Goal: Transaction & Acquisition: Download file/media

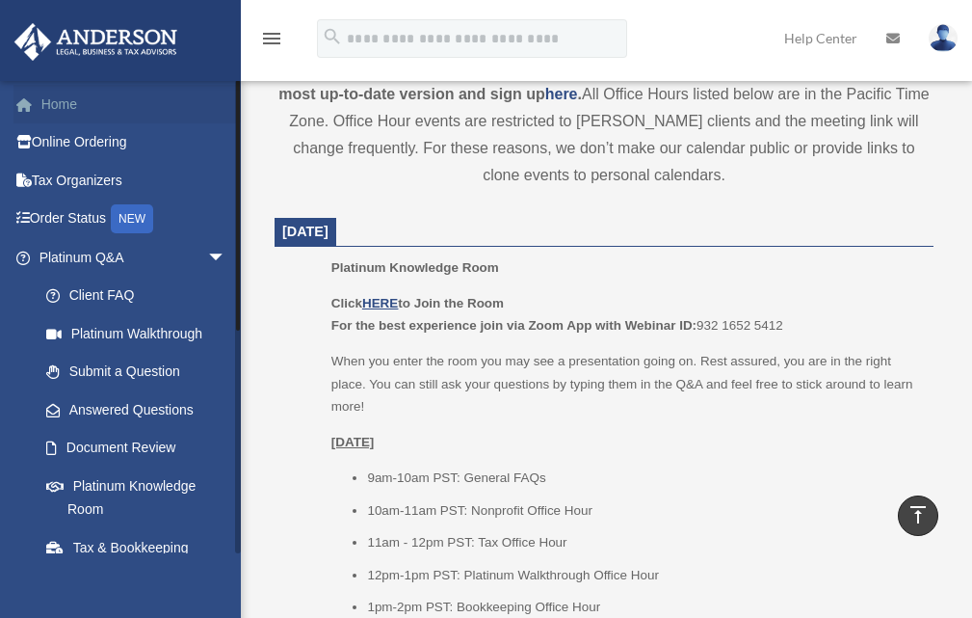
click at [61, 111] on link "Home" at bounding box center [134, 104] width 242 height 39
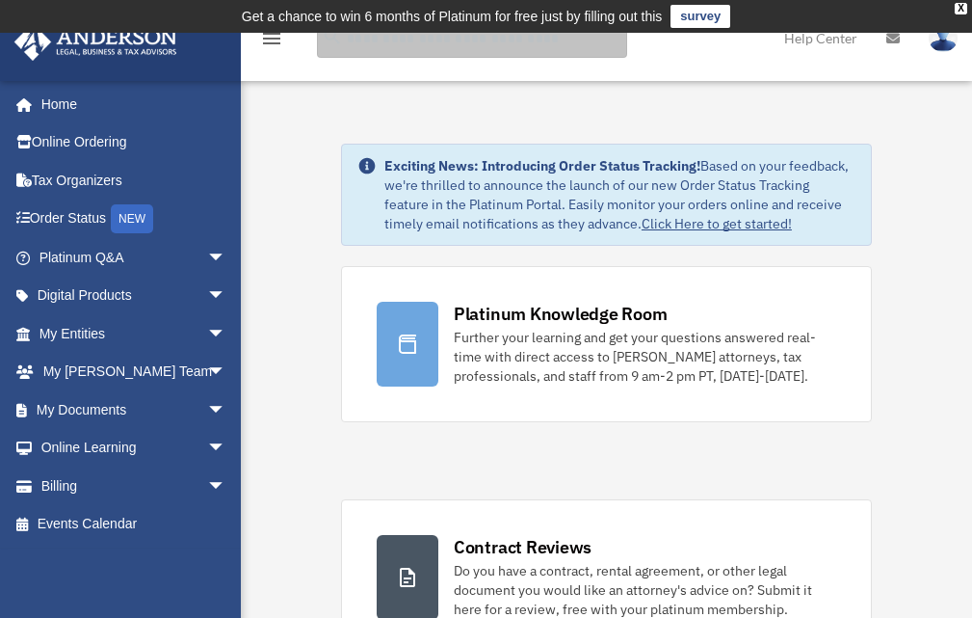
click at [402, 40] on input "search" at bounding box center [472, 38] width 310 height 39
type input "***"
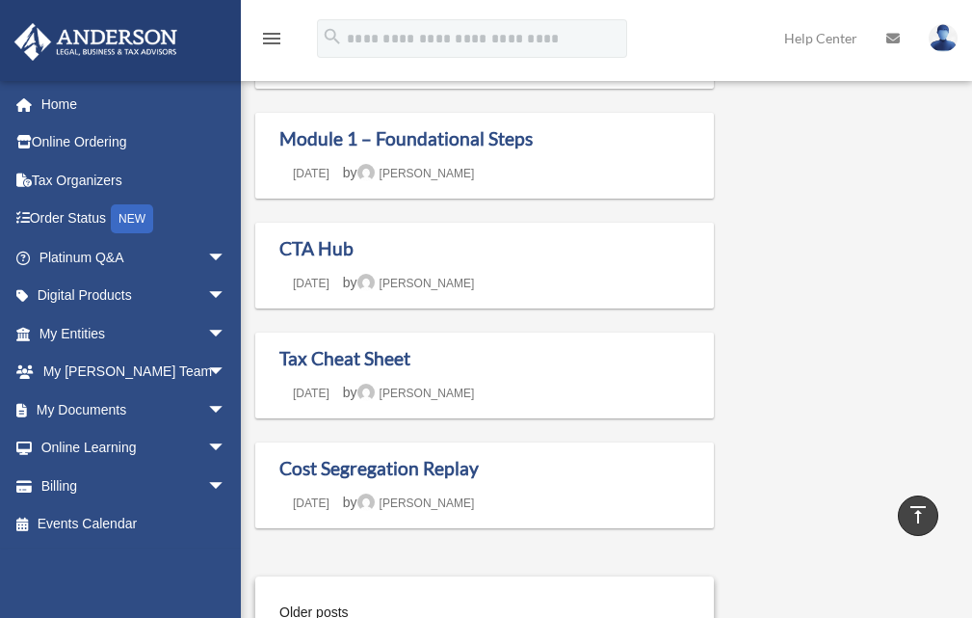
scroll to position [1788, 0]
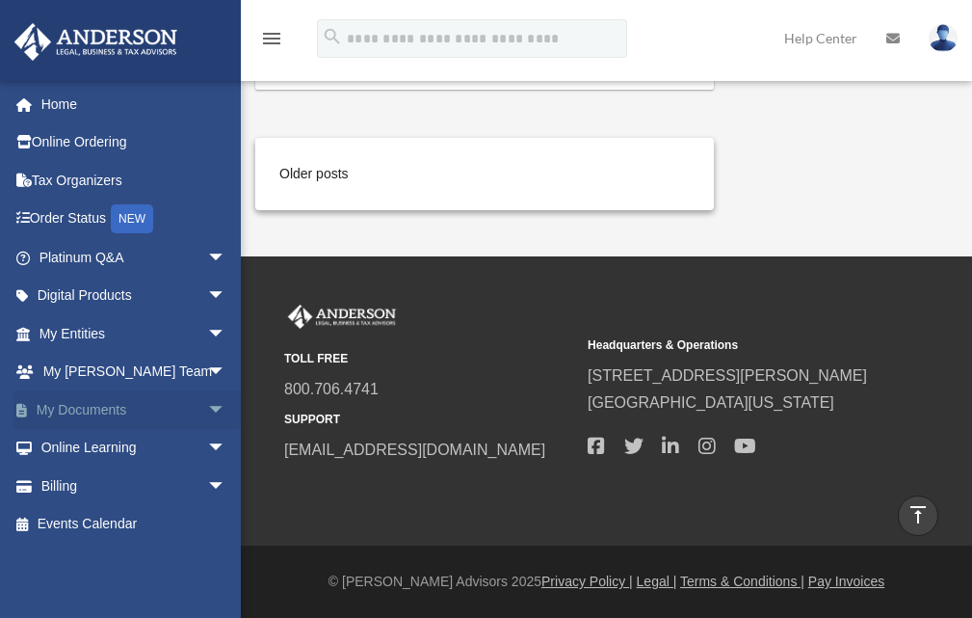
click at [97, 411] on link "My Documents arrow_drop_down" at bounding box center [134, 409] width 242 height 39
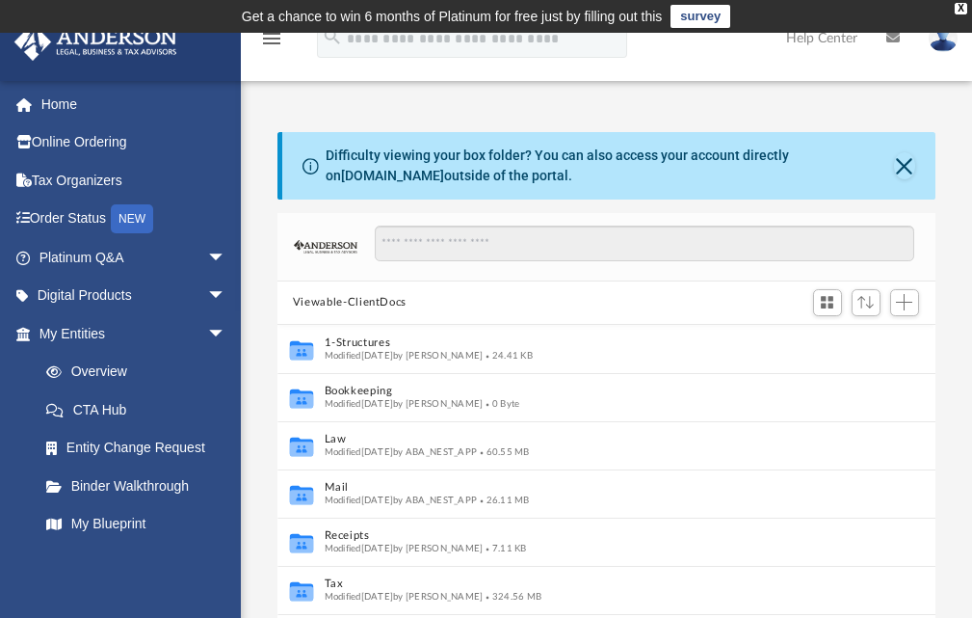
scroll to position [93, 0]
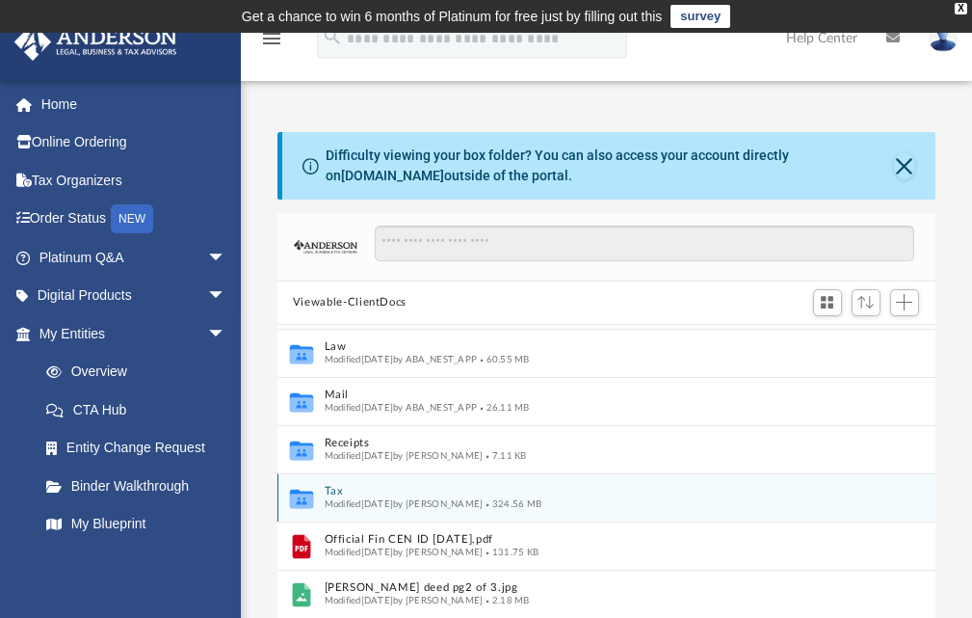
click at [305, 499] on icon "grid" at bounding box center [301, 498] width 23 height 19
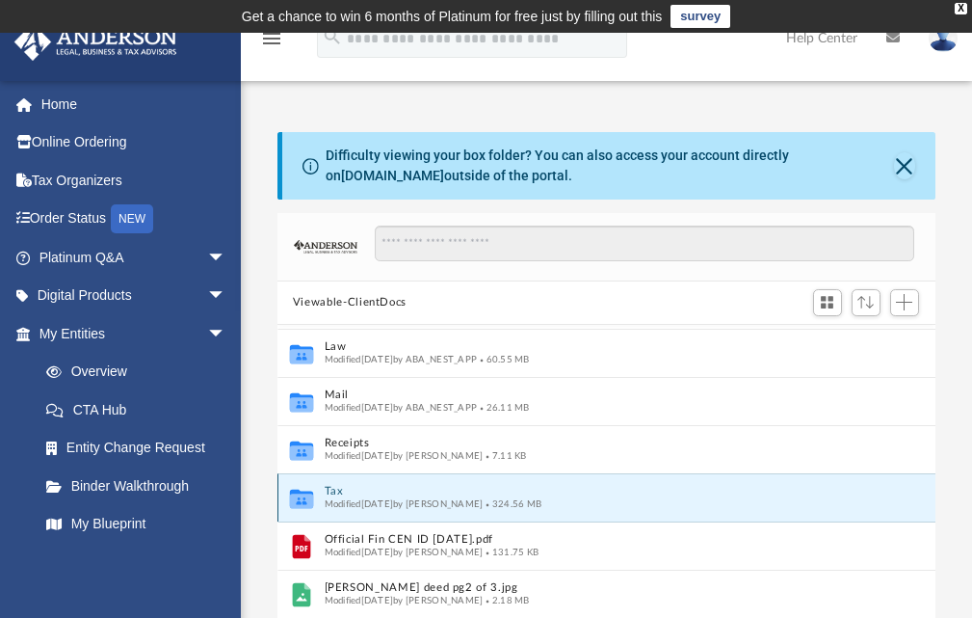
click at [320, 497] on div "Collaborated Folder Tax Modified [DATE] by [PERSON_NAME] 324.56 MB" at bounding box center [607, 497] width 658 height 48
click at [344, 499] on span "Modified [DATE] by [PERSON_NAME]" at bounding box center [403, 503] width 159 height 10
click at [299, 502] on icon "grid" at bounding box center [301, 498] width 23 height 19
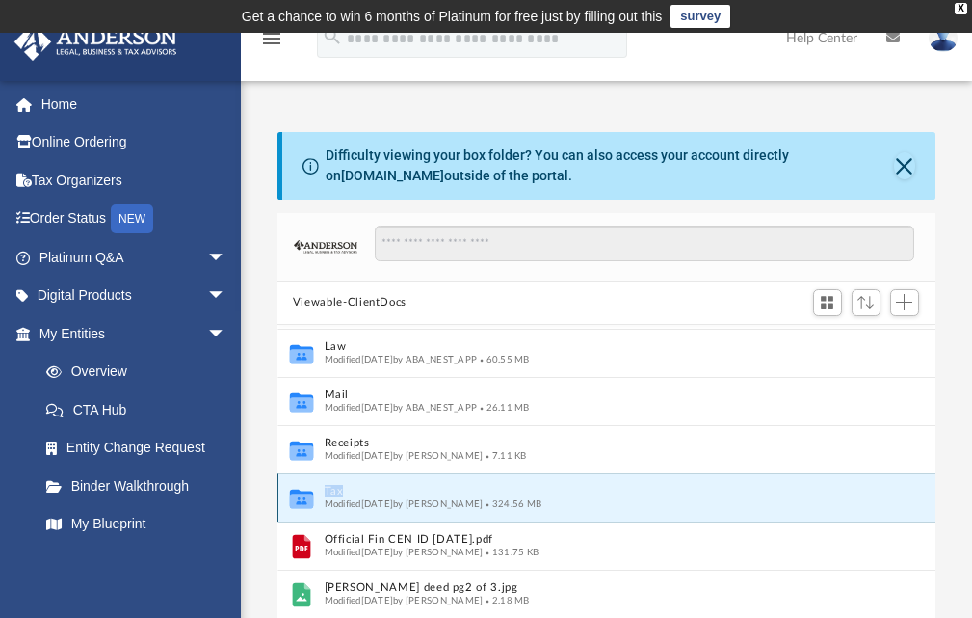
click at [659, 496] on button "Tax" at bounding box center [586, 491] width 524 height 13
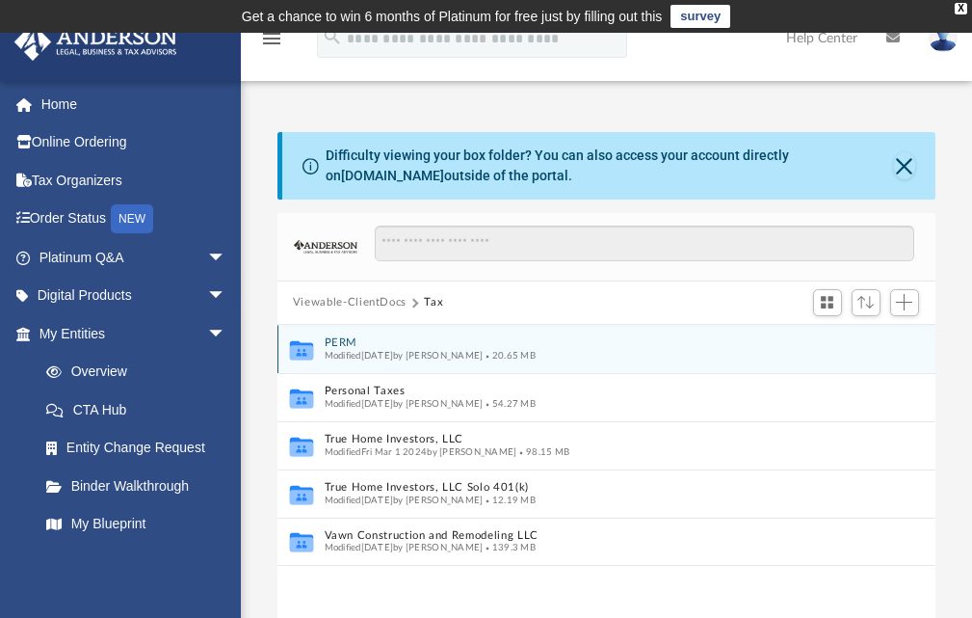
scroll to position [0, 0]
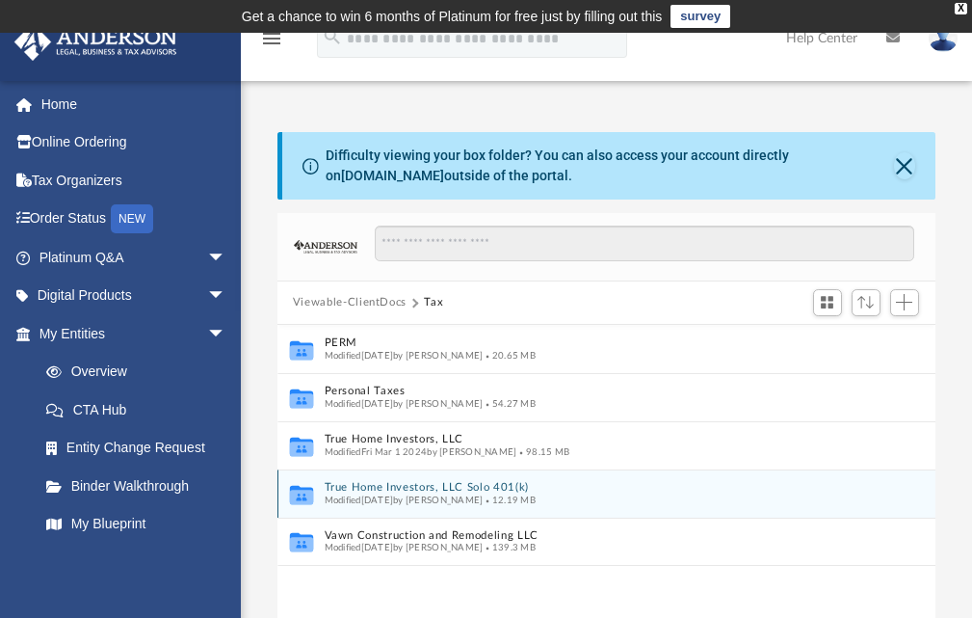
click at [314, 497] on icon "Collaborated Folder" at bounding box center [301, 493] width 29 height 31
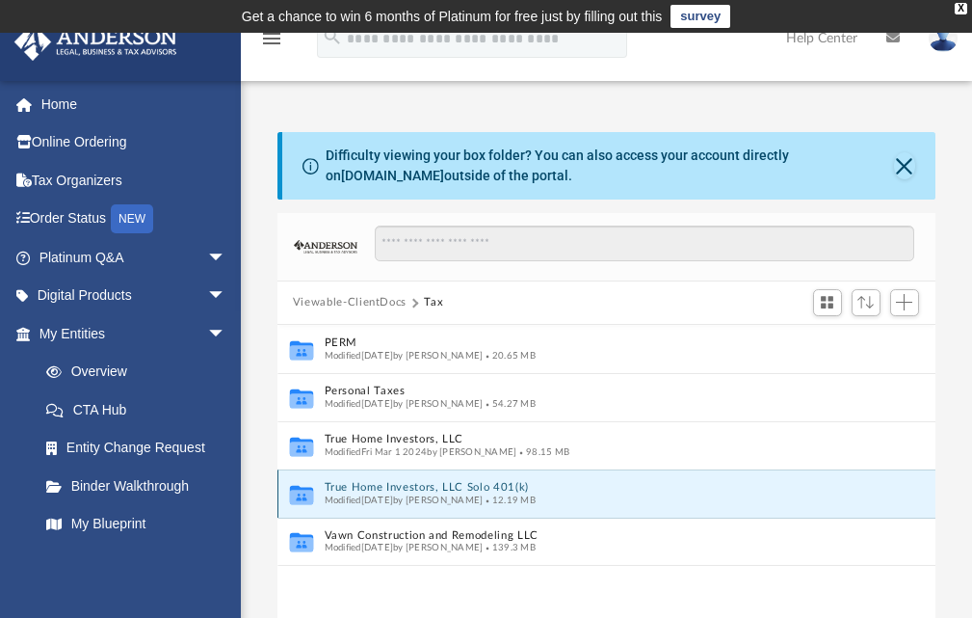
click at [314, 497] on icon "Collaborated Folder" at bounding box center [301, 493] width 29 height 31
click at [298, 497] on icon "grid" at bounding box center [301, 494] width 23 height 19
click at [669, 492] on button "True Home Investors, LLC Solo 401(k)" at bounding box center [593, 487] width 539 height 13
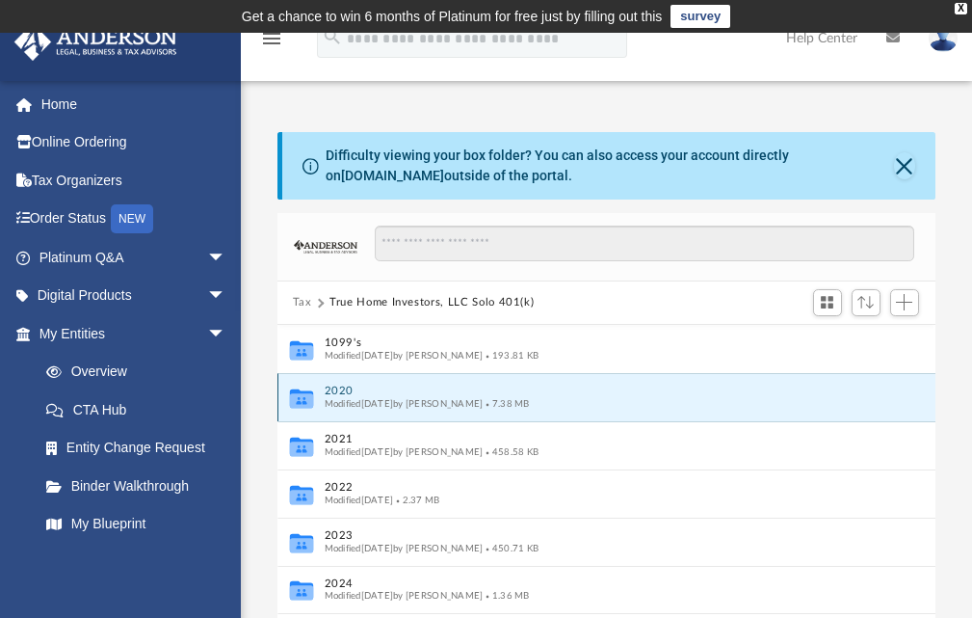
click at [682, 395] on button "2020" at bounding box center [593, 391] width 539 height 13
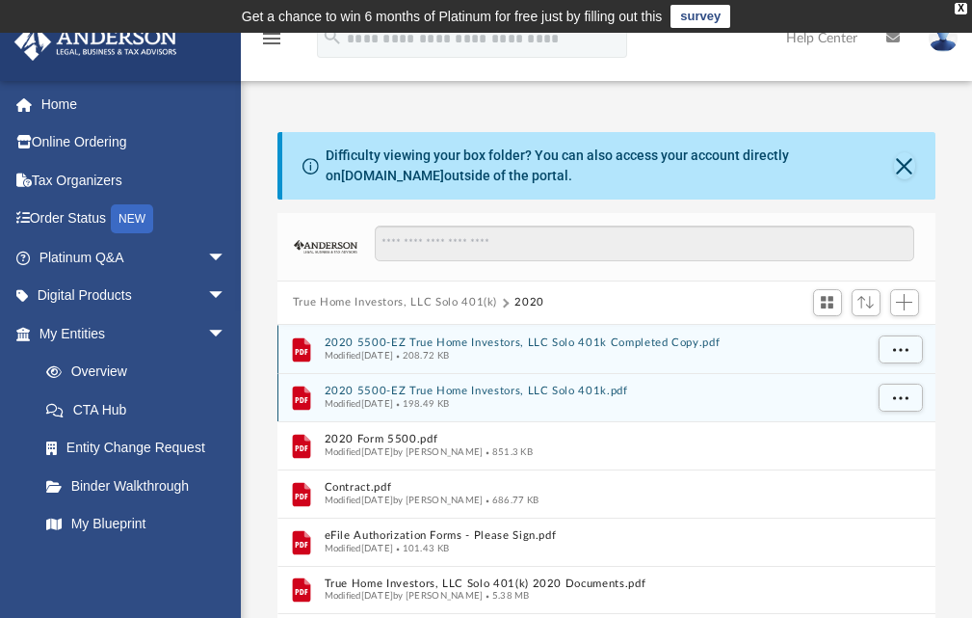
scroll to position [96, 0]
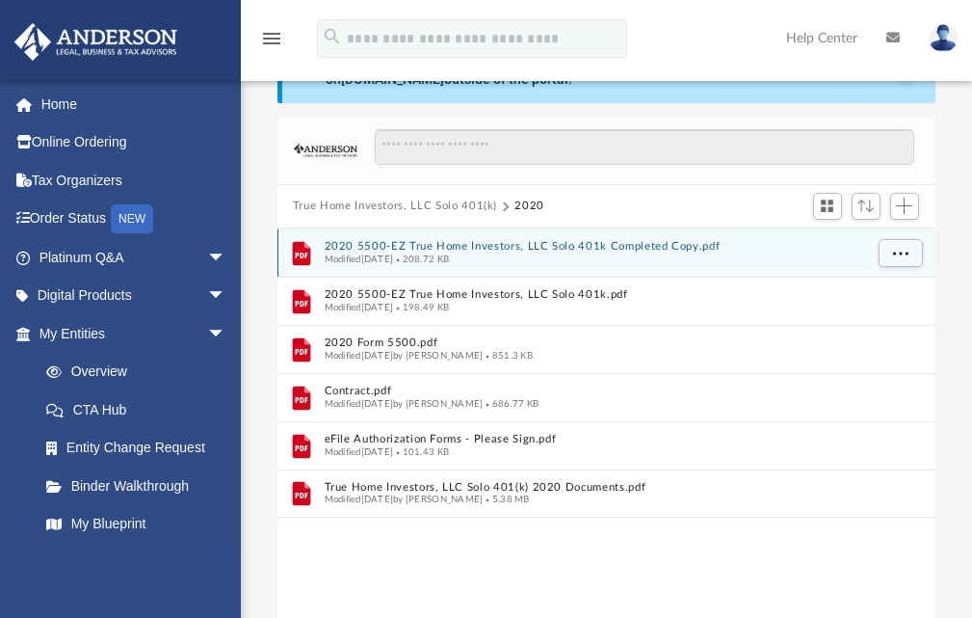
click at [758, 253] on div "Modified [DATE] 208.72 KB" at bounding box center [593, 259] width 539 height 13
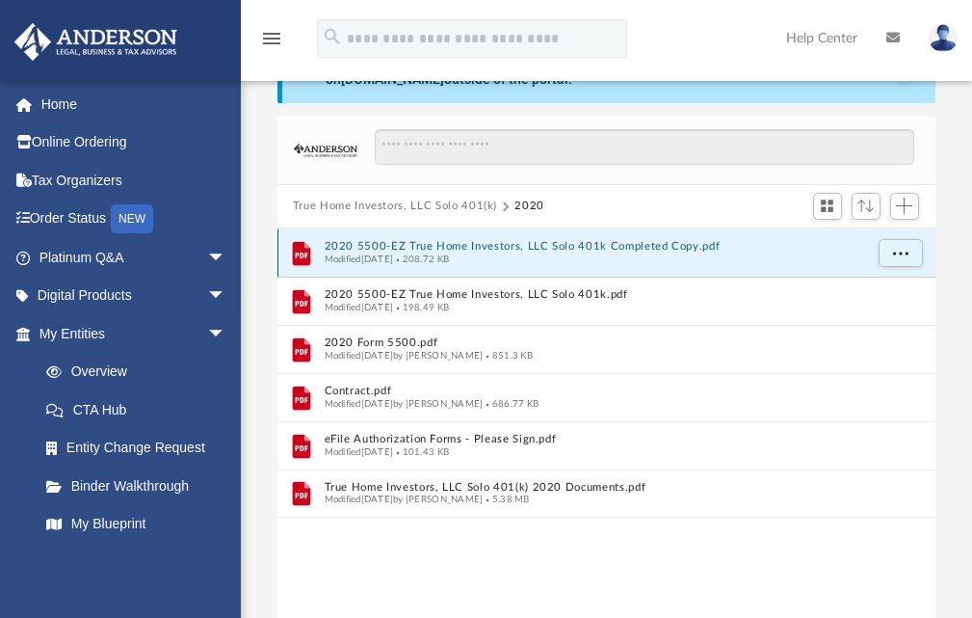
click at [758, 253] on div "Modified [DATE] 208.72 KB" at bounding box center [593, 259] width 539 height 13
click at [677, 250] on button "2020 5500-EZ True Home Investors, LLC Solo 401k Completed Copy.pdf" at bounding box center [593, 246] width 539 height 13
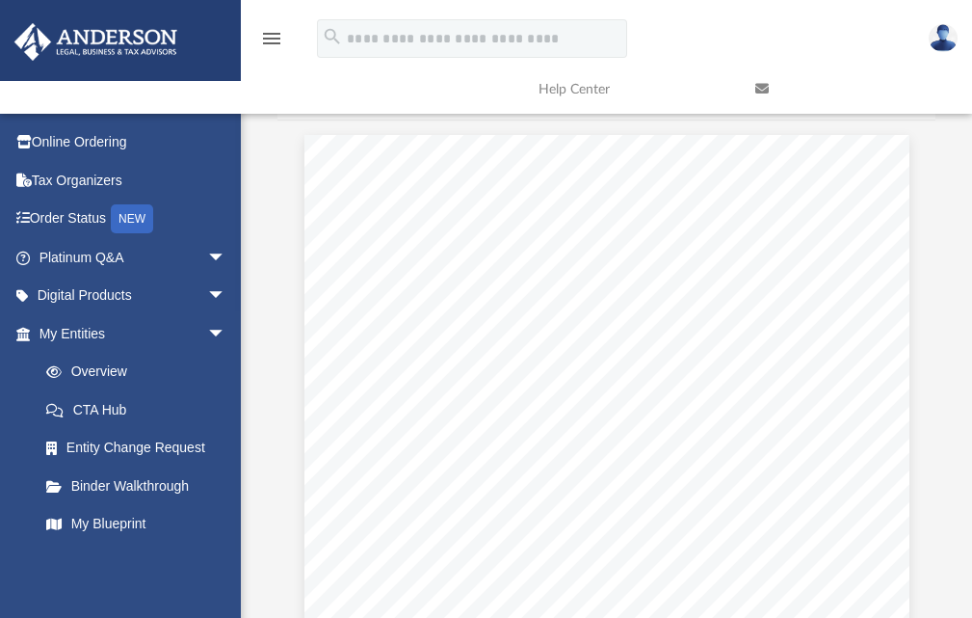
scroll to position [0, 0]
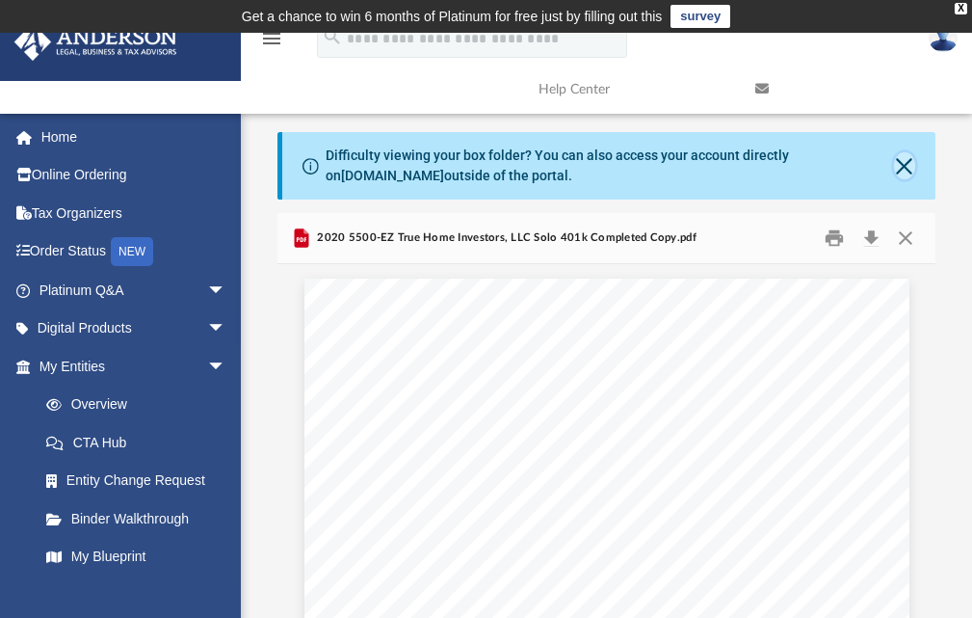
click at [904, 167] on button "Close" at bounding box center [904, 165] width 21 height 27
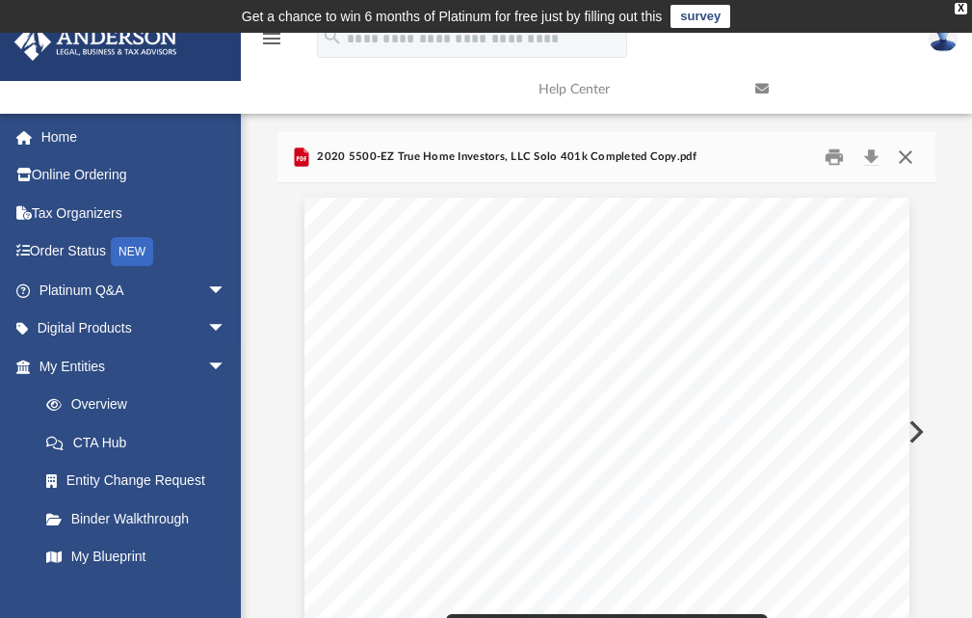
click at [902, 148] on button "Close" at bounding box center [906, 158] width 35 height 30
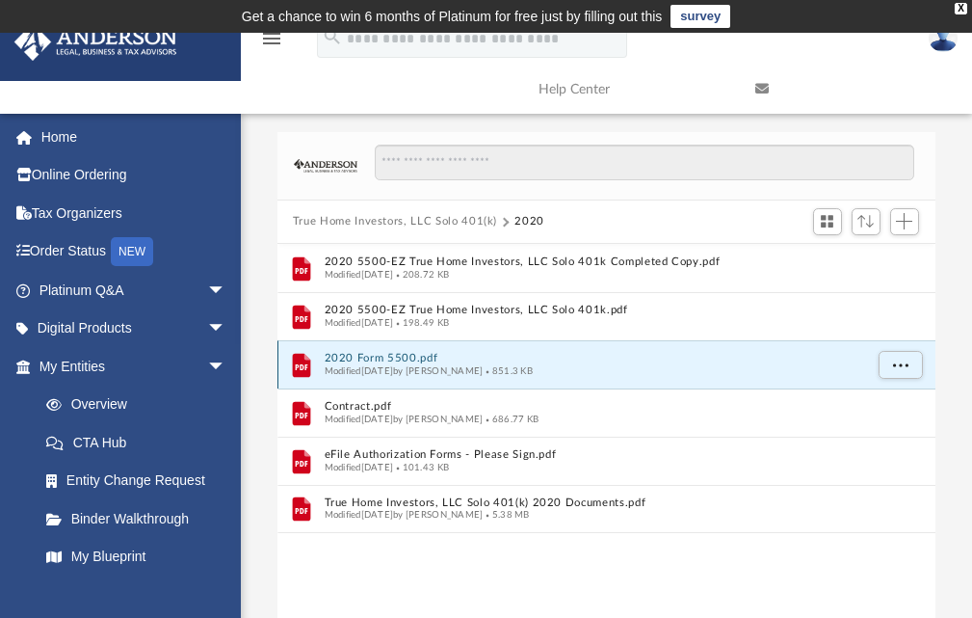
click at [364, 360] on button "2020 Form 5500.pdf" at bounding box center [593, 358] width 539 height 13
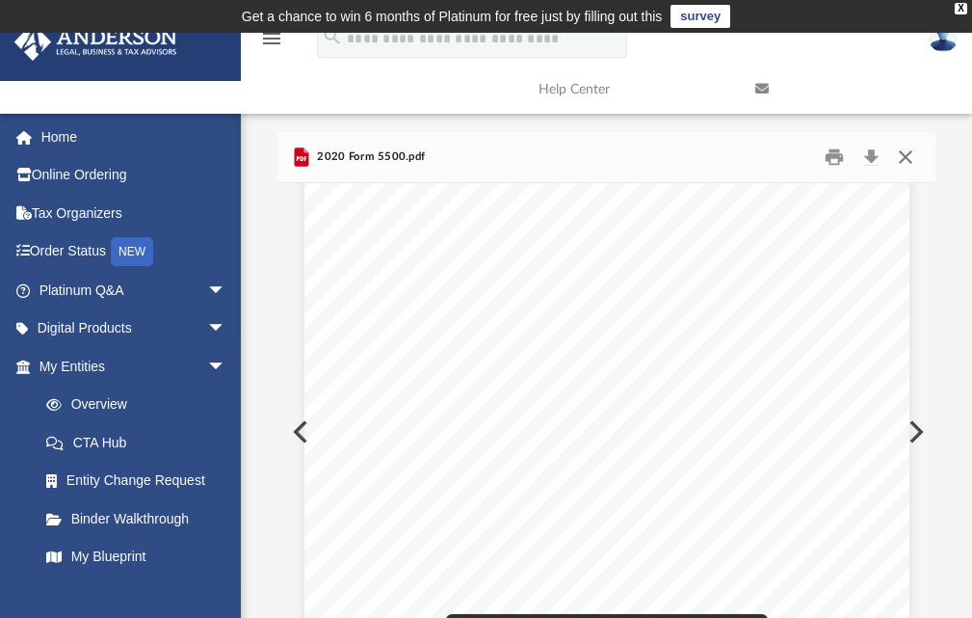
click at [904, 160] on button "Close" at bounding box center [906, 158] width 35 height 30
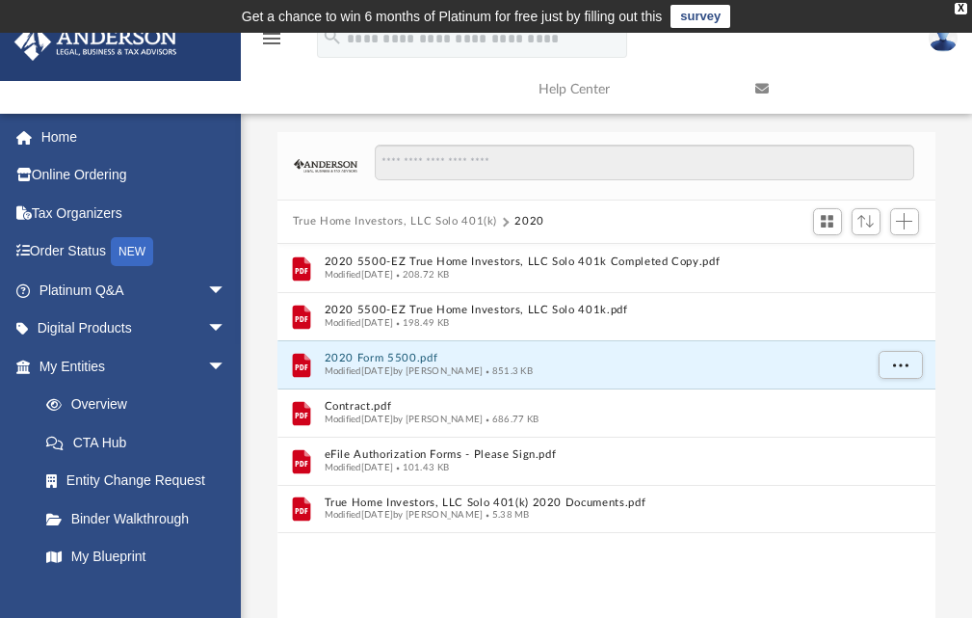
click at [324, 222] on button "True Home Investors, LLC Solo 401(k)" at bounding box center [395, 221] width 204 height 17
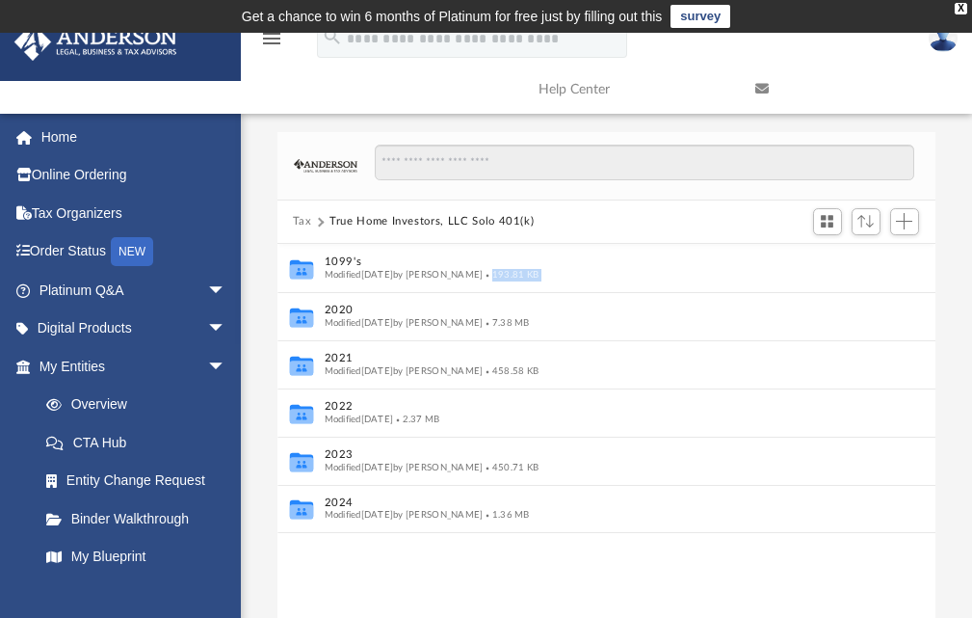
click at [302, 222] on button "Tax" at bounding box center [302, 221] width 19 height 17
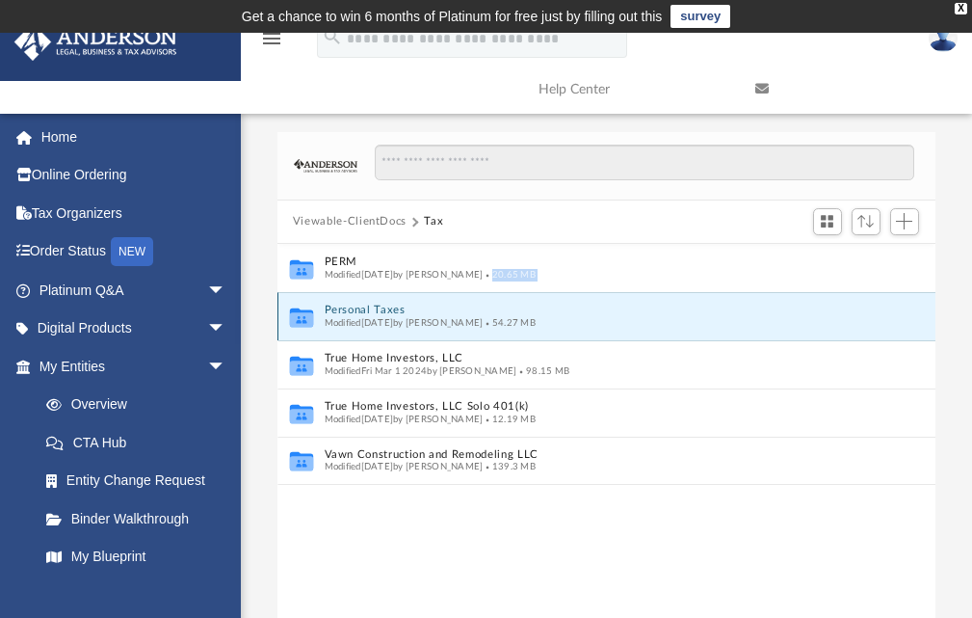
click at [357, 308] on button "Personal Taxes" at bounding box center [593, 310] width 539 height 13
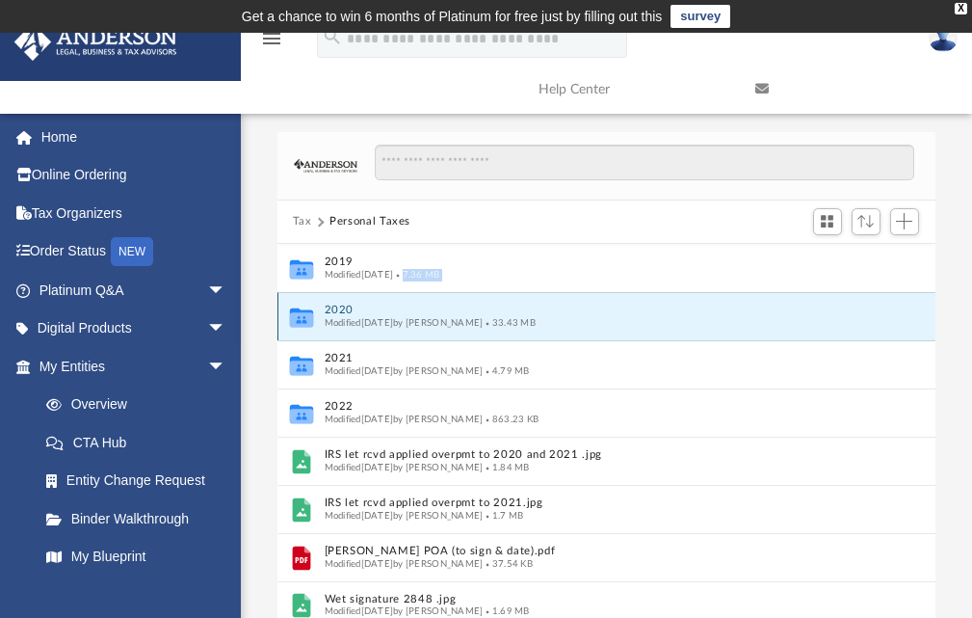
click at [334, 313] on button "2020" at bounding box center [593, 310] width 539 height 13
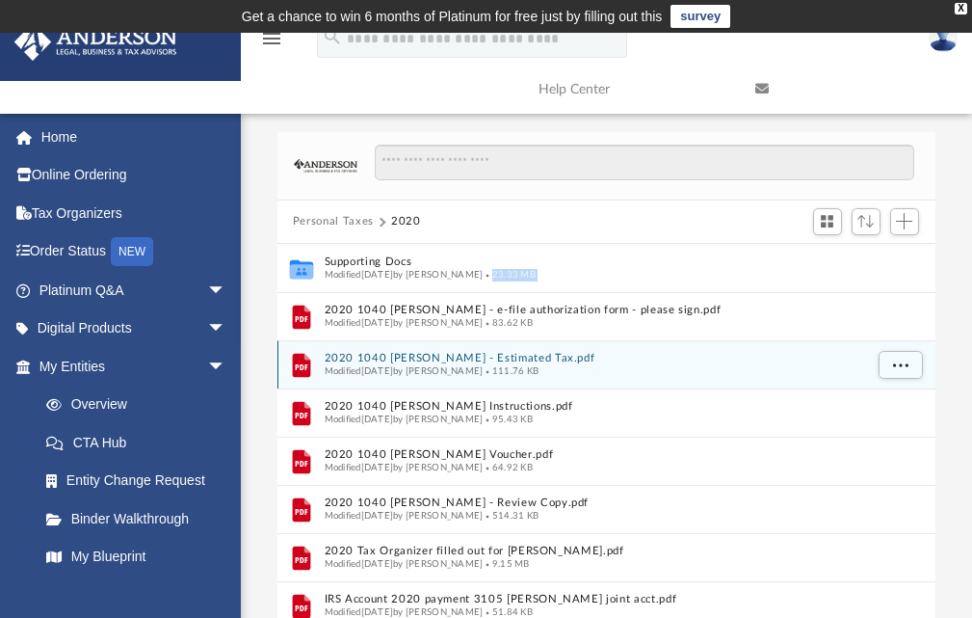
click at [336, 360] on button "2020 1040 [PERSON_NAME] - Estimated Tax.pdf" at bounding box center [593, 358] width 539 height 13
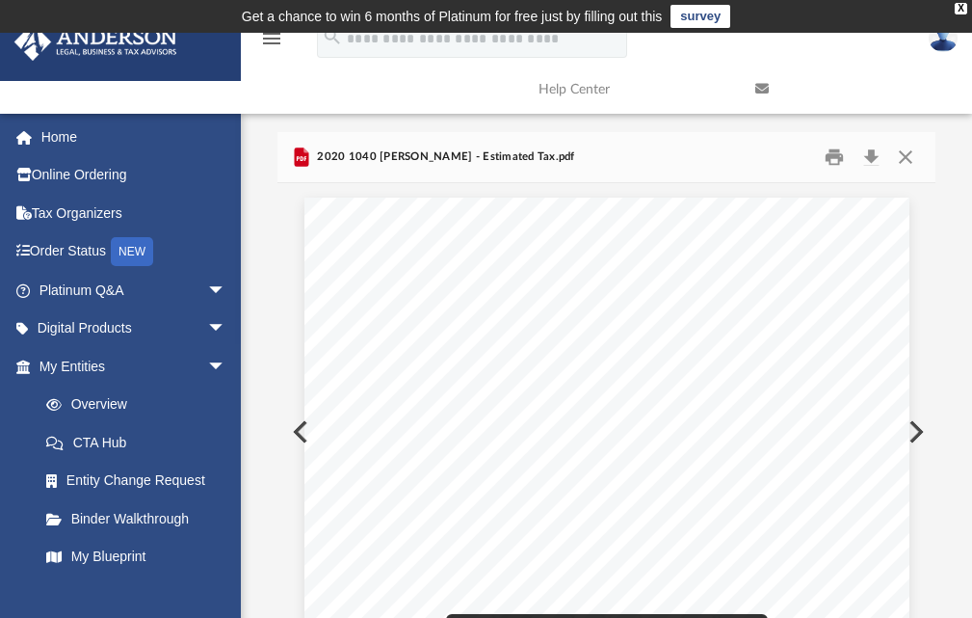
click at [266, 40] on icon "menu" at bounding box center [271, 38] width 23 height 23
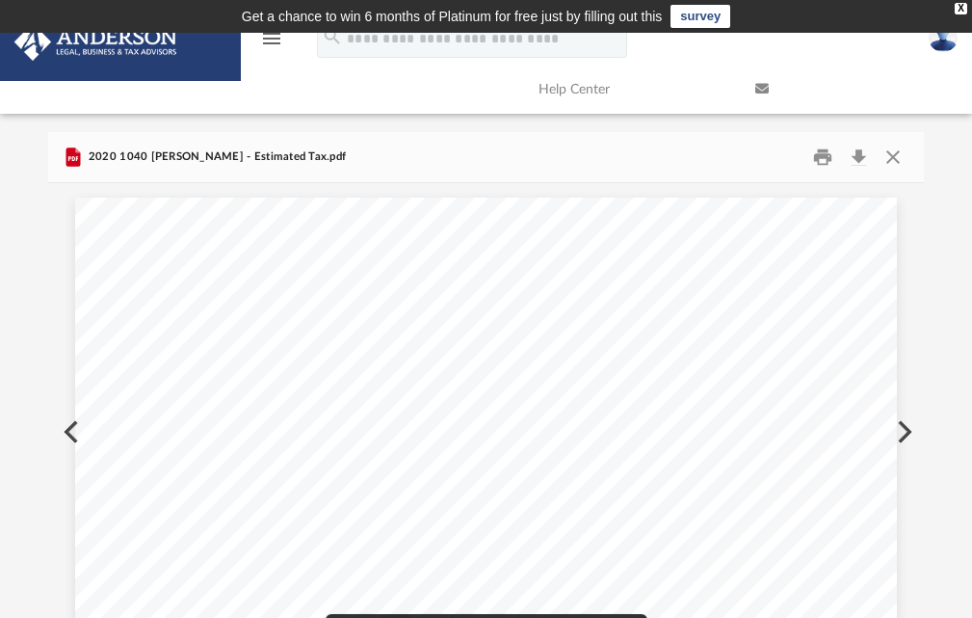
scroll to position [424, 861]
click at [856, 160] on button "Download" at bounding box center [859, 158] width 35 height 30
click at [889, 158] on button "Close" at bounding box center [893, 158] width 35 height 30
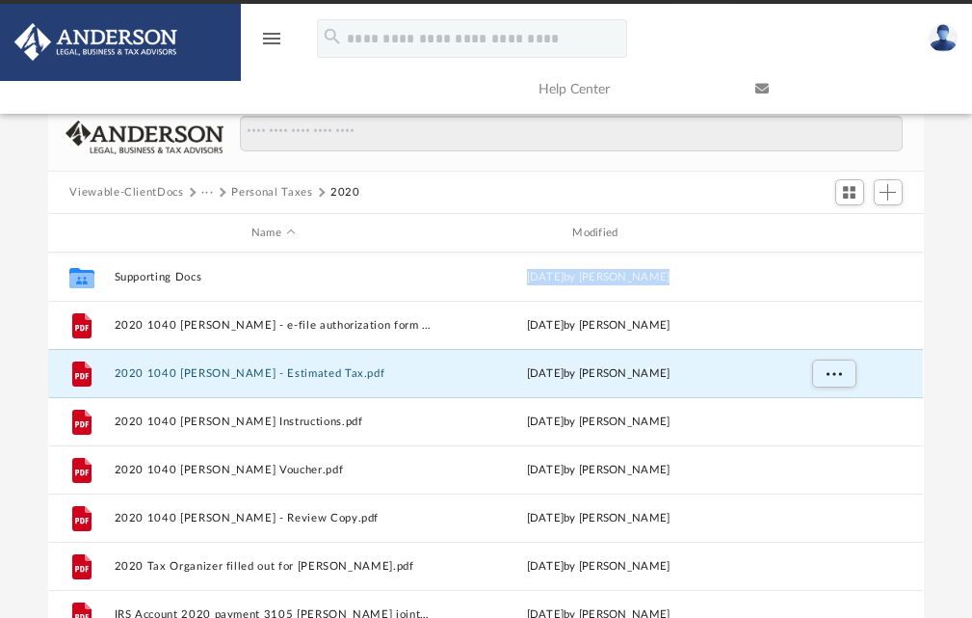
scroll to position [15, 0]
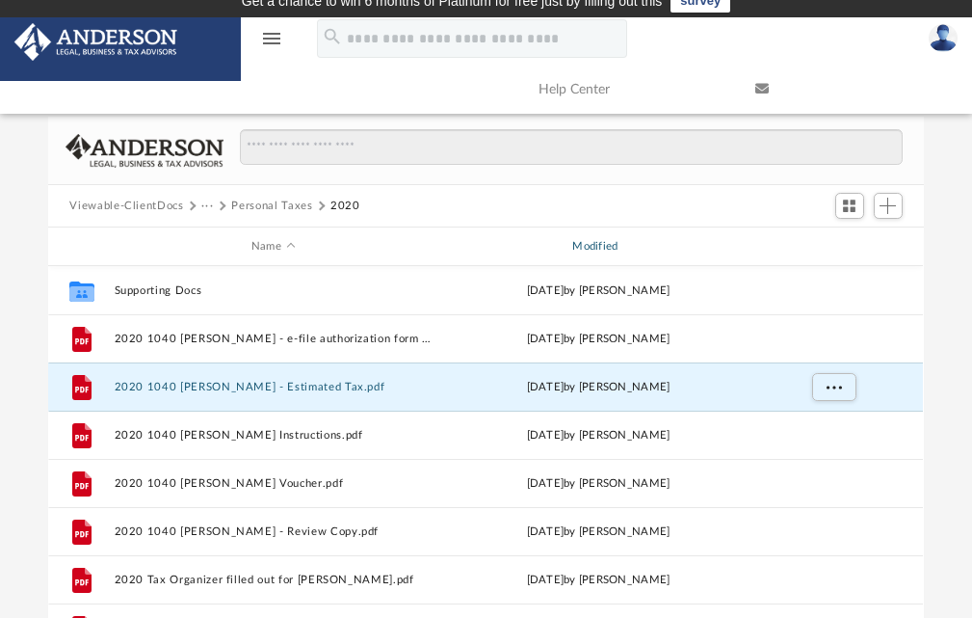
click at [593, 248] on div "Modified" at bounding box center [598, 246] width 318 height 17
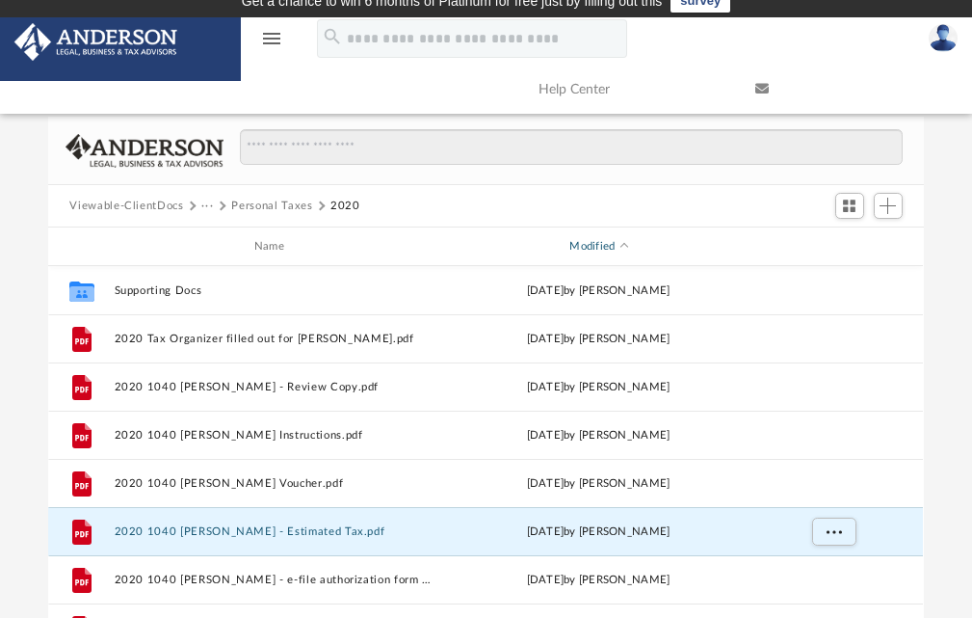
click at [593, 248] on div "Modified" at bounding box center [598, 246] width 318 height 17
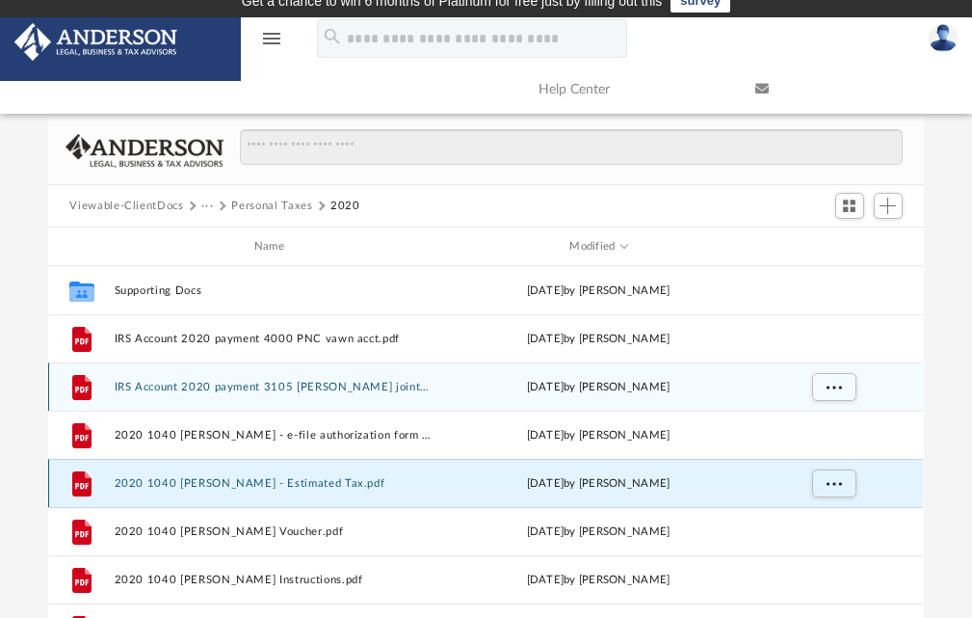
scroll to position [35, 0]
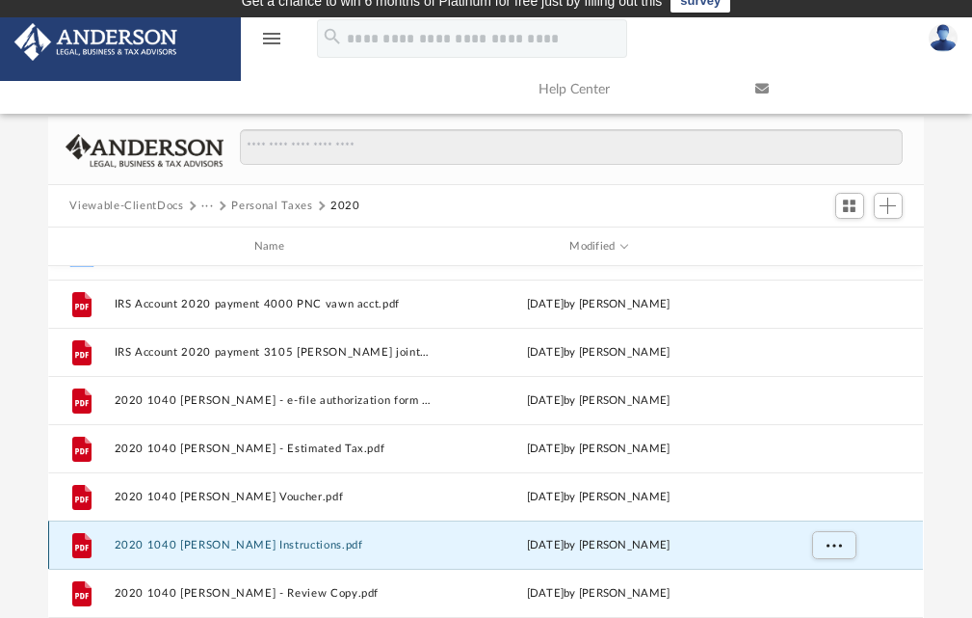
click at [346, 546] on button "2020 1040 [PERSON_NAME] Instructions.pdf" at bounding box center [273, 545] width 317 height 13
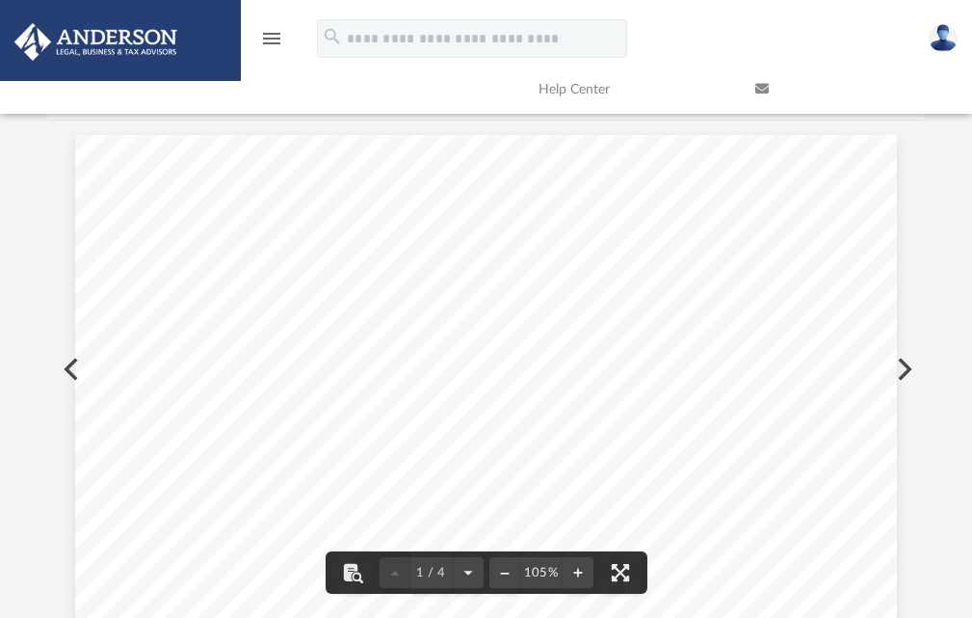
scroll to position [0, 0]
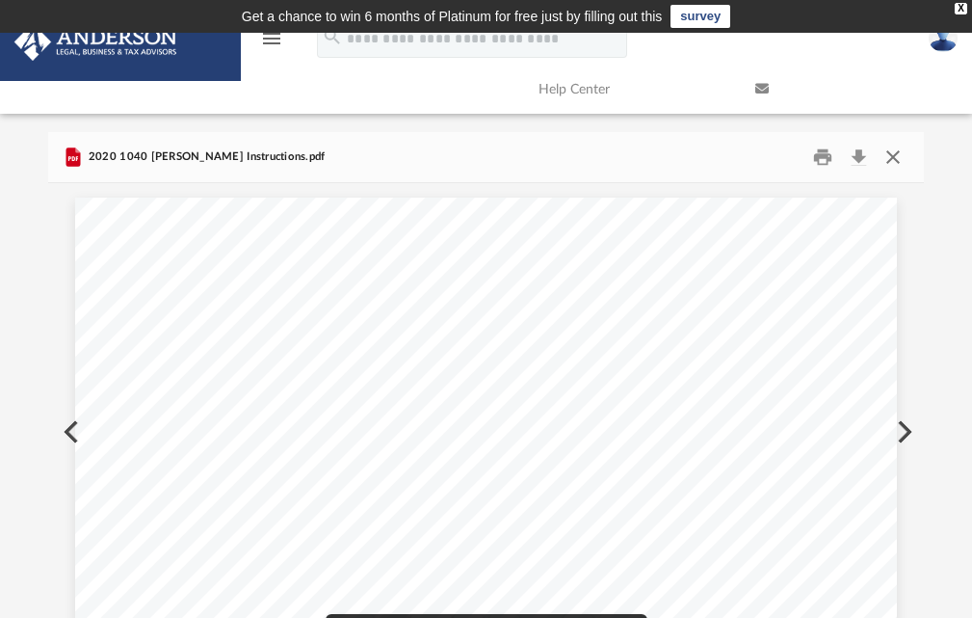
click at [890, 154] on button "Close" at bounding box center [893, 158] width 35 height 30
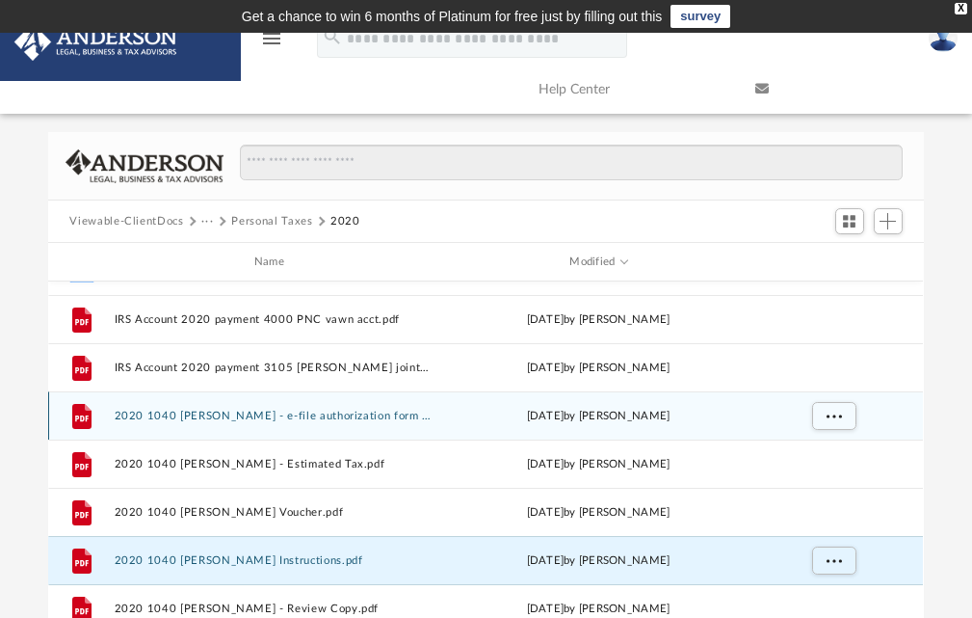
scroll to position [96, 0]
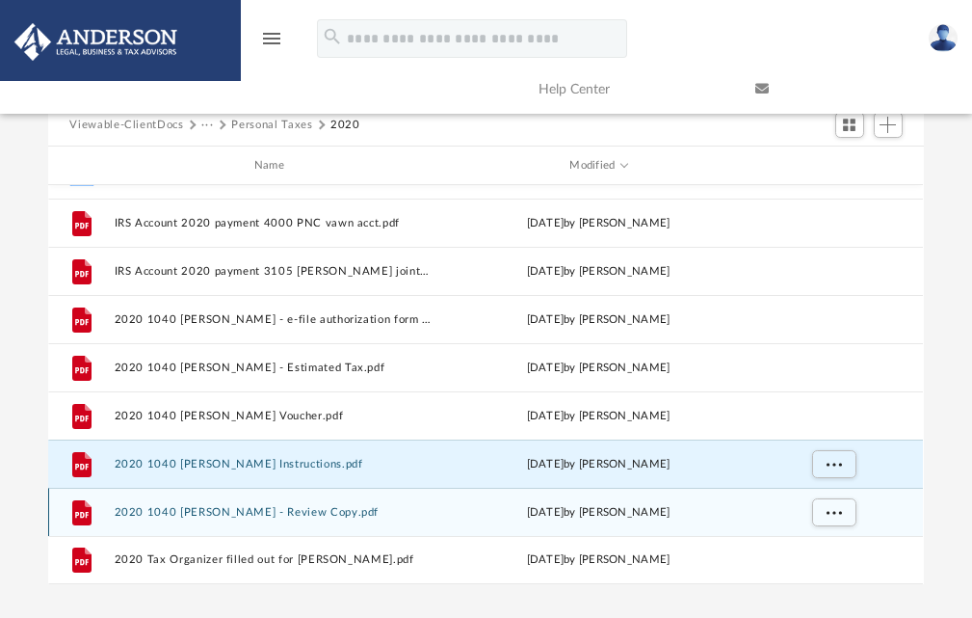
click at [299, 512] on button "2020 1040 [PERSON_NAME] - Review Copy.pdf" at bounding box center [273, 512] width 317 height 13
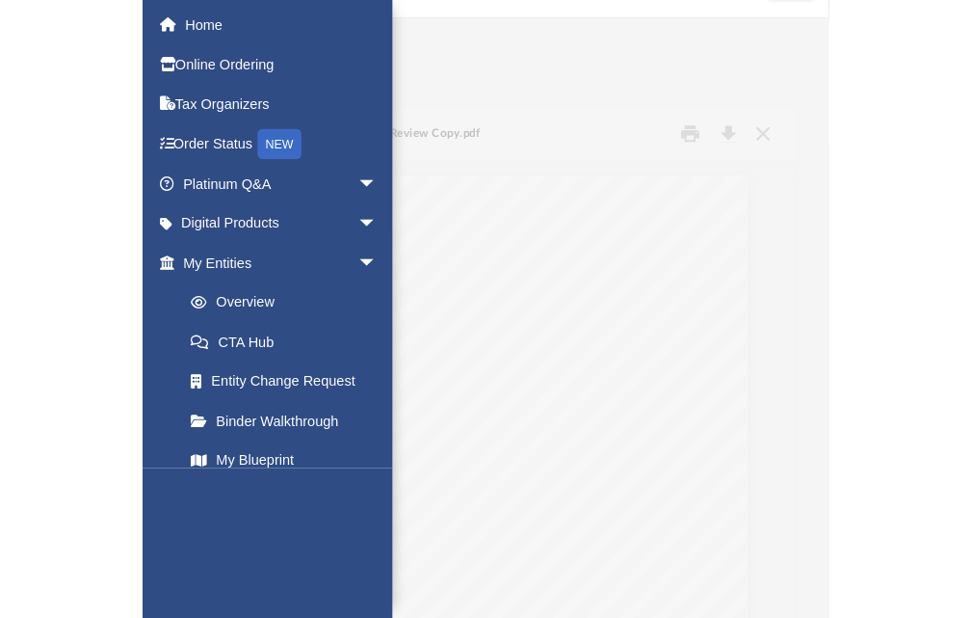
scroll to position [0, 0]
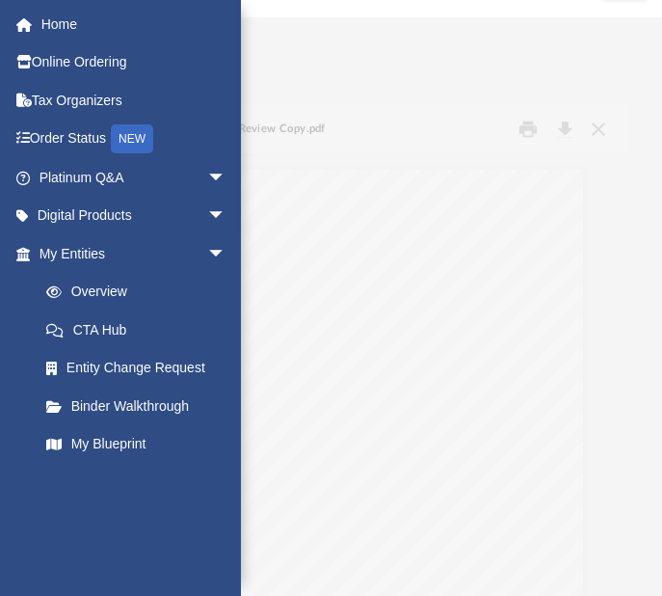
click at [436, 72] on div "Difficulty viewing your box folder? You can also access your account directly o…" at bounding box center [331, 358] width 662 height 589
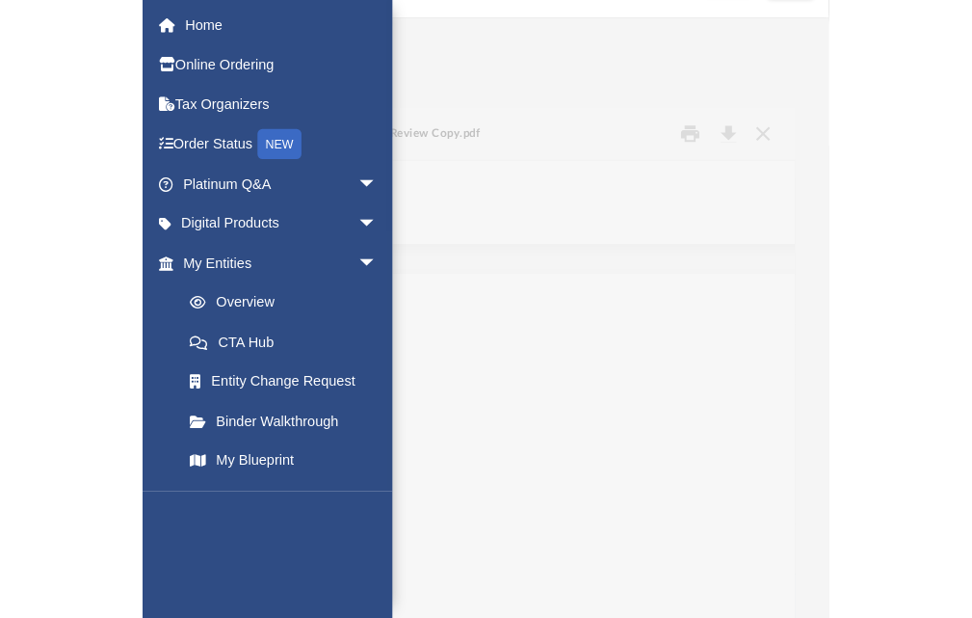
scroll to position [424, 861]
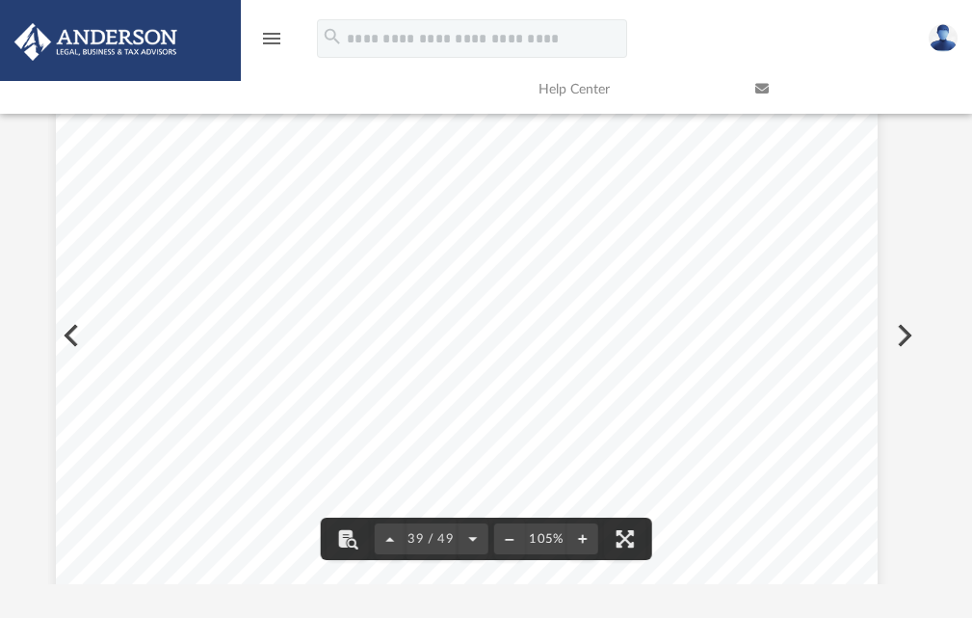
click at [940, 230] on div "Difficulty viewing your box folder? You can also access your account directly o…" at bounding box center [486, 310] width 972 height 548
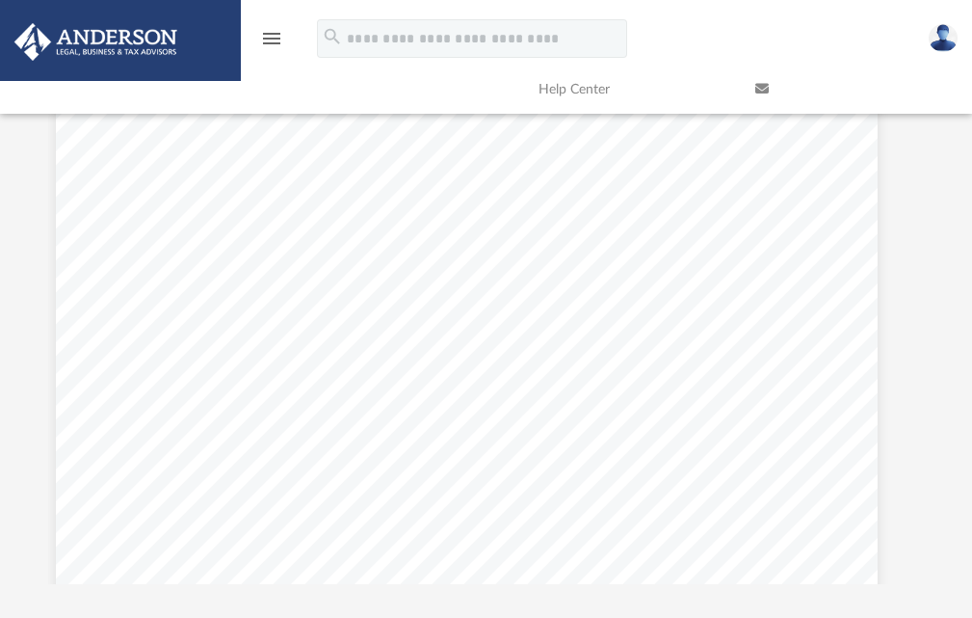
scroll to position [0, 0]
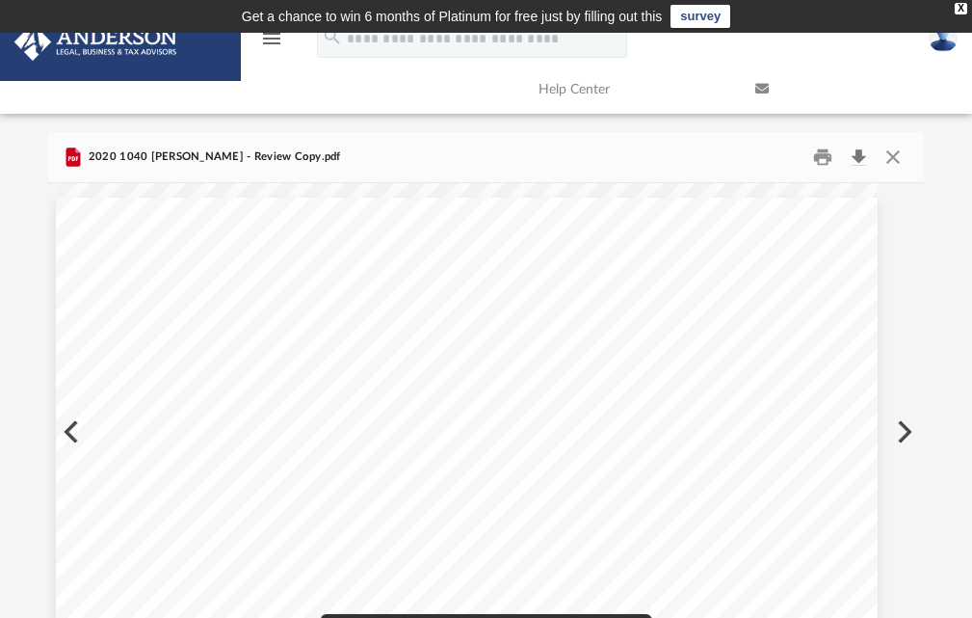
click at [859, 152] on button "Download" at bounding box center [859, 158] width 35 height 30
click at [723, 135] on div "2020 1040 [PERSON_NAME] - Review Copy.pdf" at bounding box center [485, 157] width 875 height 51
click at [616, 462] on div "REVIEW COPY }}}}}}}}}}}}}} }}}}}}}}}}} [PERSON_NAME] ***-**-1289 ~~~~~~~~~~~~~~…" at bounding box center [467, 309] width 822 height 1064
